Goal: Communication & Community: Share content

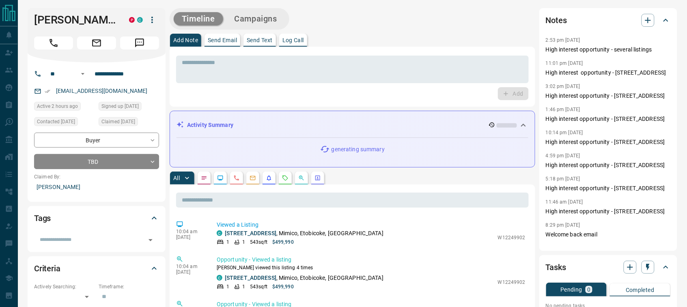
click at [228, 41] on p "Send Email" at bounding box center [222, 40] width 29 height 6
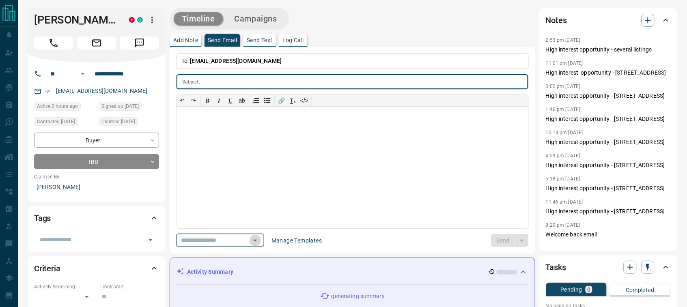
click at [260, 236] on icon "Open" at bounding box center [255, 241] width 10 height 10
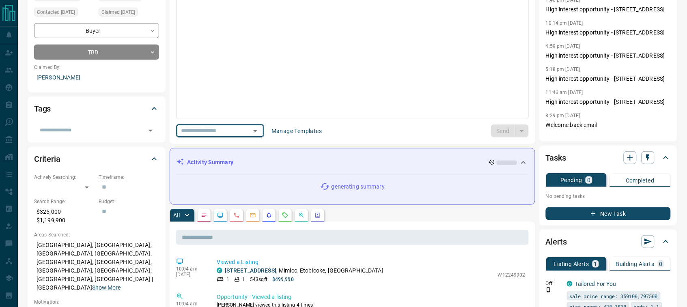
scroll to position [114, 0]
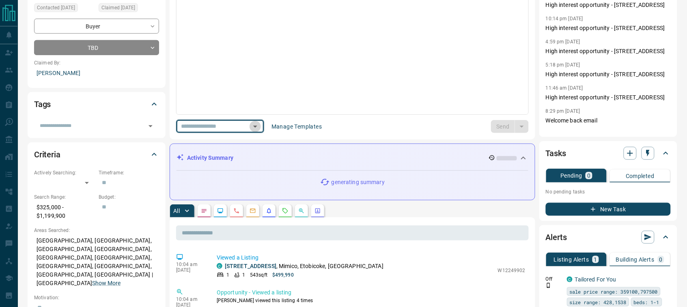
click at [260, 130] on icon "Open" at bounding box center [255, 127] width 10 height 10
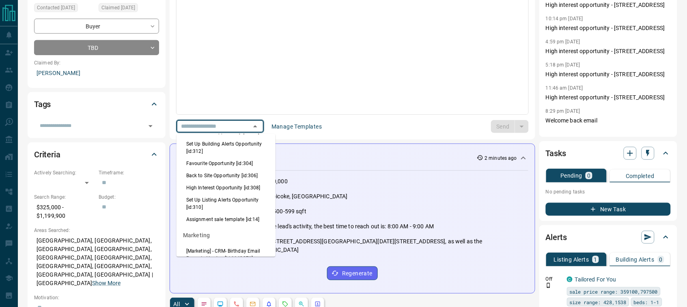
scroll to position [811, 0]
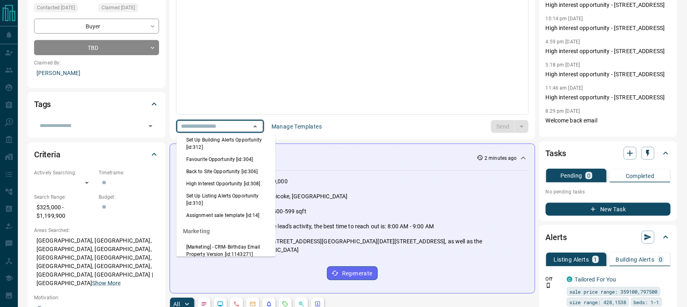
click at [211, 190] on li "High Interest Opportunity [id:308]" at bounding box center [225, 184] width 99 height 12
type input "**********"
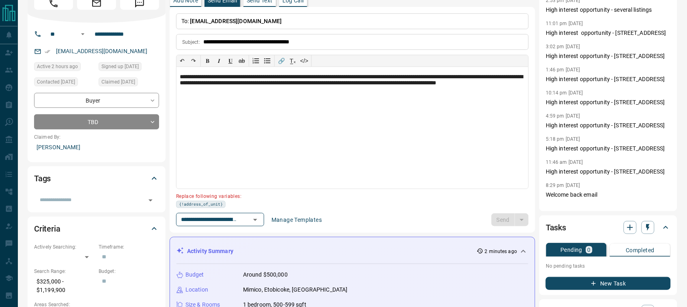
scroll to position [38, 0]
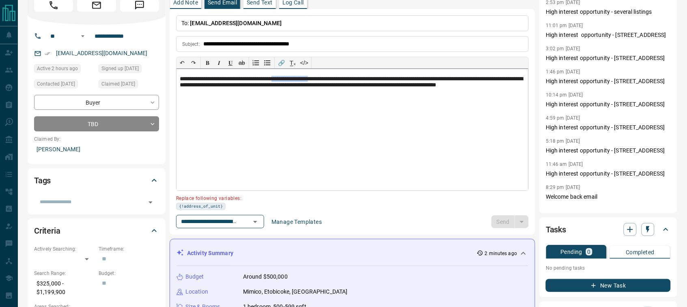
drag, startPoint x: 340, startPoint y: 78, endPoint x: 295, endPoint y: 78, distance: 45.0
click at [295, 78] on p "**********" at bounding box center [352, 86] width 345 height 21
paste div
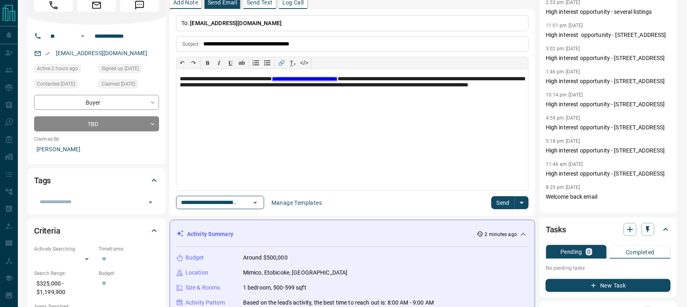
click at [499, 204] on button "Send" at bounding box center [503, 202] width 24 height 13
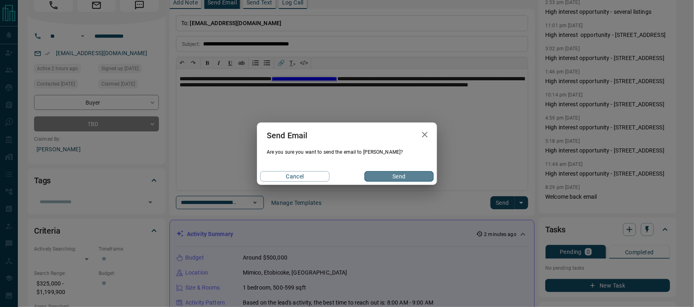
click at [402, 178] on button "Send" at bounding box center [399, 176] width 69 height 11
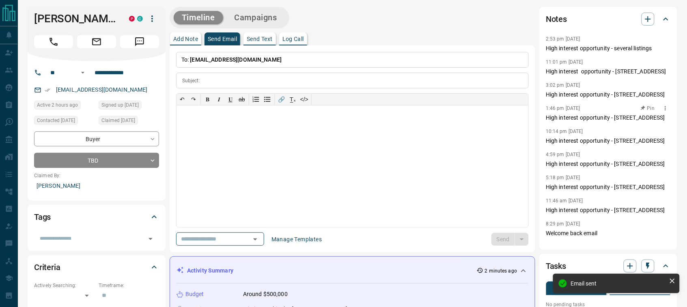
scroll to position [0, 0]
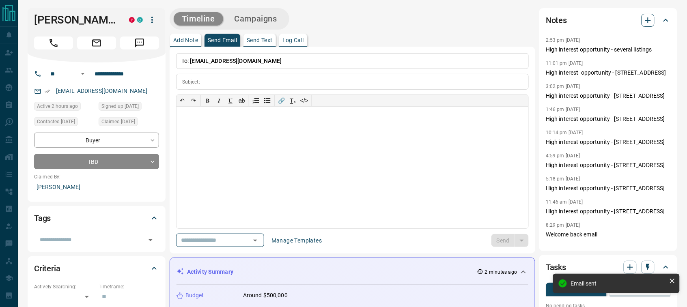
click at [646, 21] on icon "button" at bounding box center [648, 20] width 10 height 10
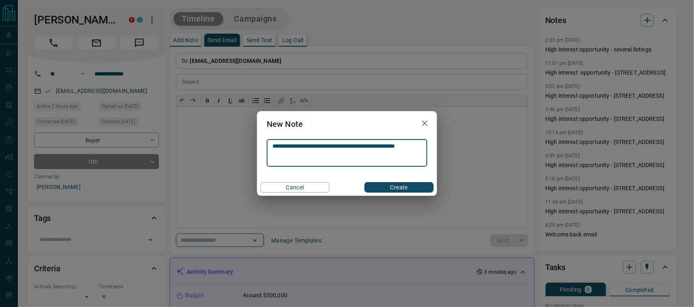
type textarea "**********"
click at [392, 189] on button "Create" at bounding box center [399, 187] width 69 height 11
